Goal: Check status

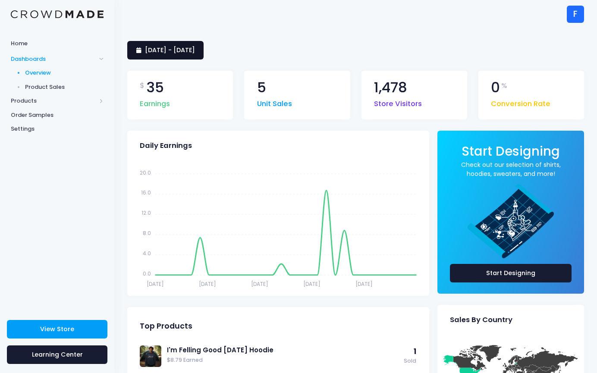
click at [195, 48] on span "[DATE] - [DATE]" at bounding box center [170, 50] width 50 height 9
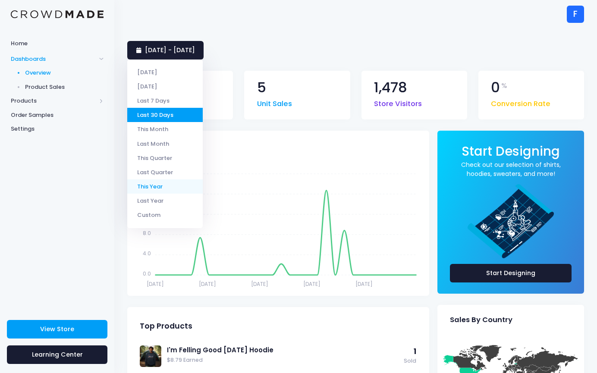
click at [166, 187] on li "This Year" at bounding box center [164, 186] width 75 height 14
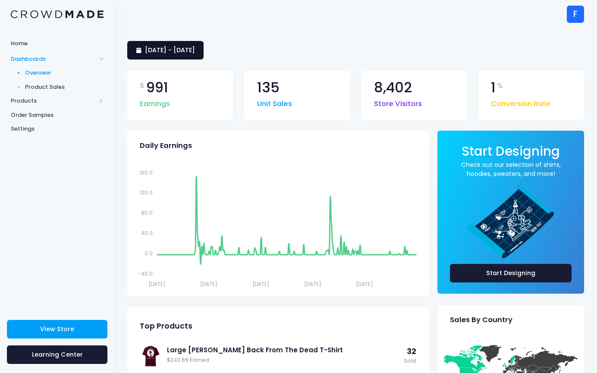
click at [195, 49] on span "1 January 2025 - 2 September 2025" at bounding box center [170, 50] width 50 height 9
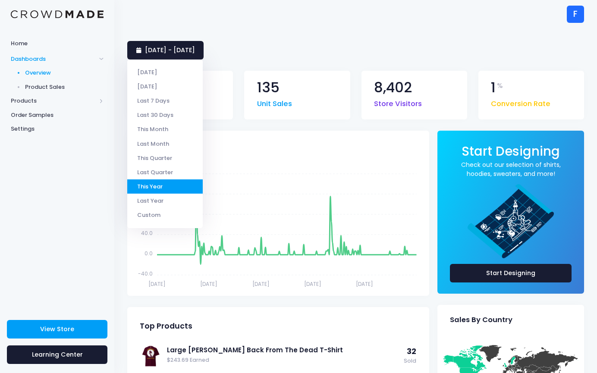
click at [346, 45] on div "1 January 2025 - 2 September 2025" at bounding box center [355, 50] width 456 height 19
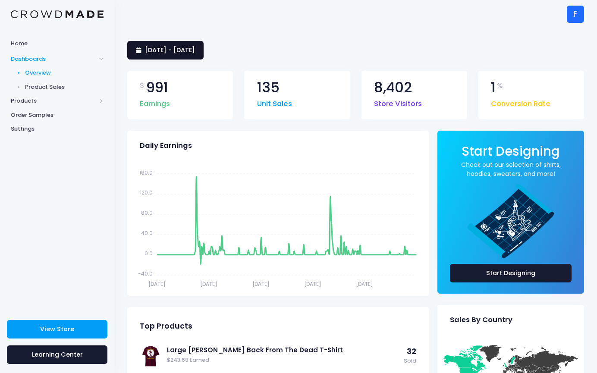
click at [195, 48] on span "1 January 2025 - 2 September 2025" at bounding box center [170, 50] width 50 height 9
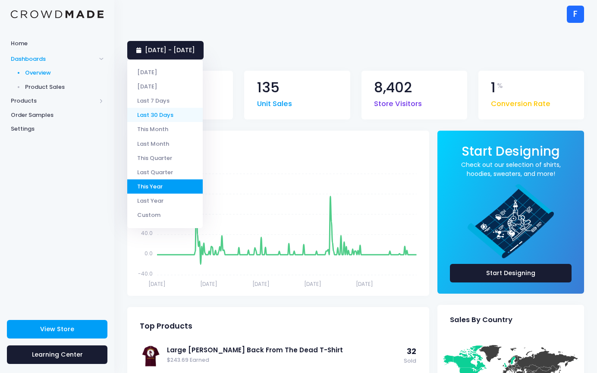
click at [162, 116] on li "Last 30 Days" at bounding box center [164, 115] width 75 height 14
